Goal: Task Accomplishment & Management: Use online tool/utility

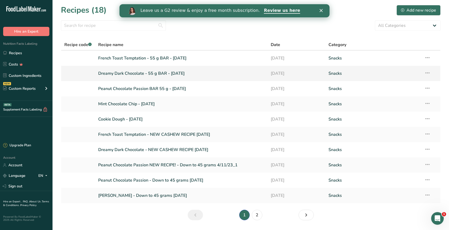
click at [137, 74] on link "Dreamy Dark Chocolate - 55 g BAR - [DATE]" at bounding box center [181, 73] width 166 height 11
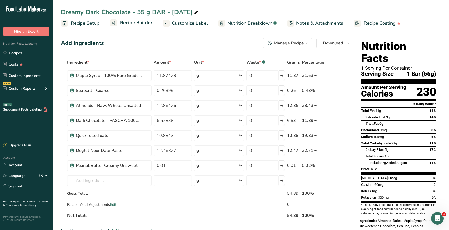
click at [201, 23] on span "Customize Label" at bounding box center [190, 23] width 36 height 7
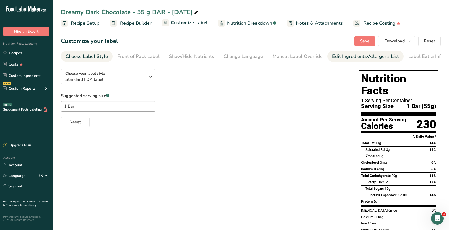
click at [340, 59] on div "Edit Ingredients/Allergens List" at bounding box center [365, 56] width 67 height 7
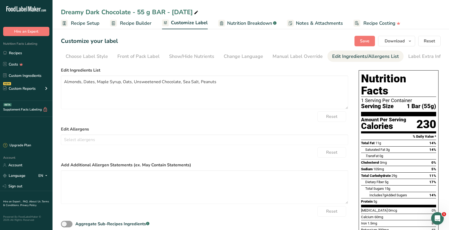
scroll to position [0, 2]
click at [106, 182] on textarea at bounding box center [204, 187] width 287 height 34
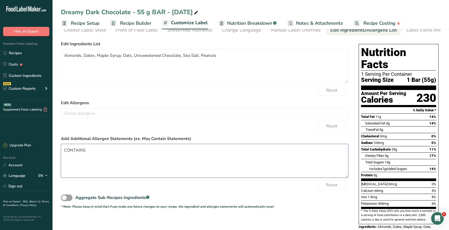
scroll to position [34, 0]
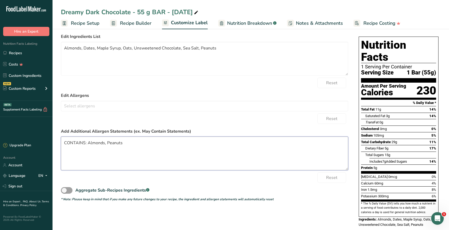
type textarea "CONTAINS: Almonds, Peanuts"
click at [58, 150] on section "Customize your label Save Download Choose what to show on your downloaded label…" at bounding box center [251, 117] width 397 height 247
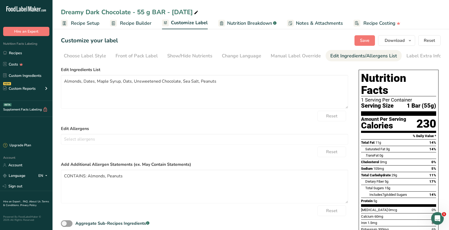
scroll to position [0, 0]
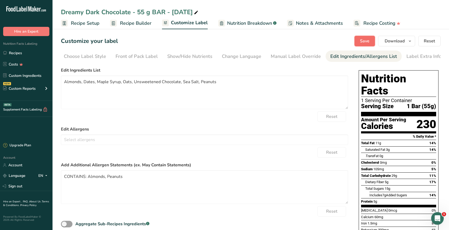
click at [360, 39] on button "Save" at bounding box center [364, 41] width 20 height 11
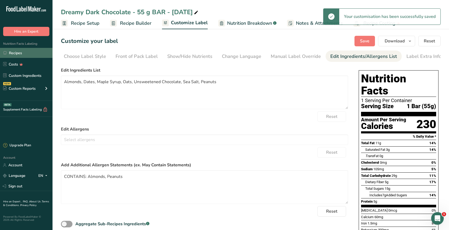
click at [20, 50] on link "Recipes" at bounding box center [26, 53] width 53 height 10
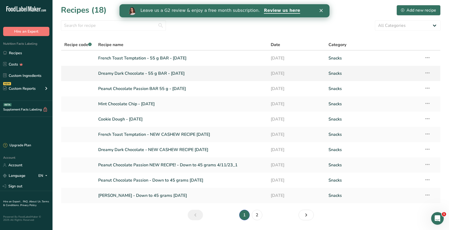
click at [137, 75] on link "Dreamy Dark Chocolate - 55 g BAR - [DATE]" at bounding box center [181, 73] width 166 height 11
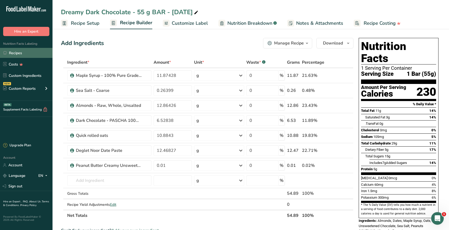
click at [11, 55] on link "Recipes" at bounding box center [26, 53] width 53 height 10
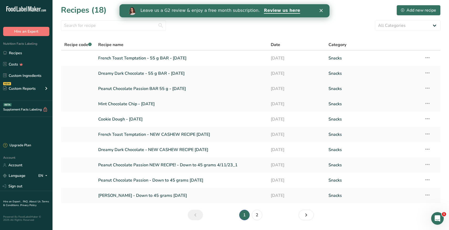
click at [114, 90] on link "Peanut Chocolate Passion BAR 55 g - [DATE]" at bounding box center [181, 88] width 166 height 11
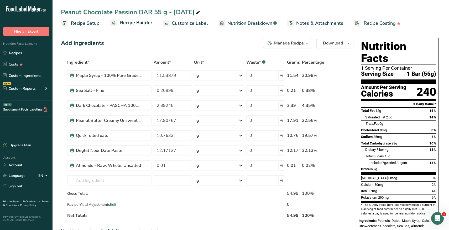
click at [196, 23] on span "Customize Label" at bounding box center [190, 23] width 36 height 7
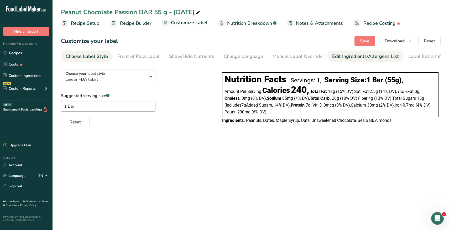
click at [355, 57] on div "Edit Ingredients/Allergens List" at bounding box center [365, 56] width 67 height 7
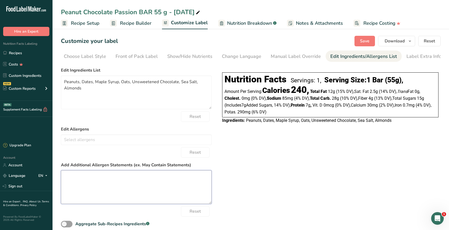
click at [100, 180] on textarea at bounding box center [136, 187] width 151 height 34
type textarea "CONTAINS: Peanuts, Almonds"
click at [369, 40] on span "Save" at bounding box center [364, 41] width 9 height 6
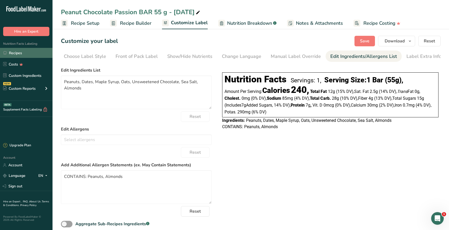
click at [24, 52] on link "Recipes" at bounding box center [26, 53] width 53 height 10
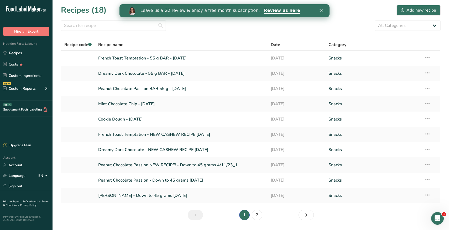
click at [322, 11] on icon "Close" at bounding box center [321, 10] width 3 height 3
